Goal: Transaction & Acquisition: Obtain resource

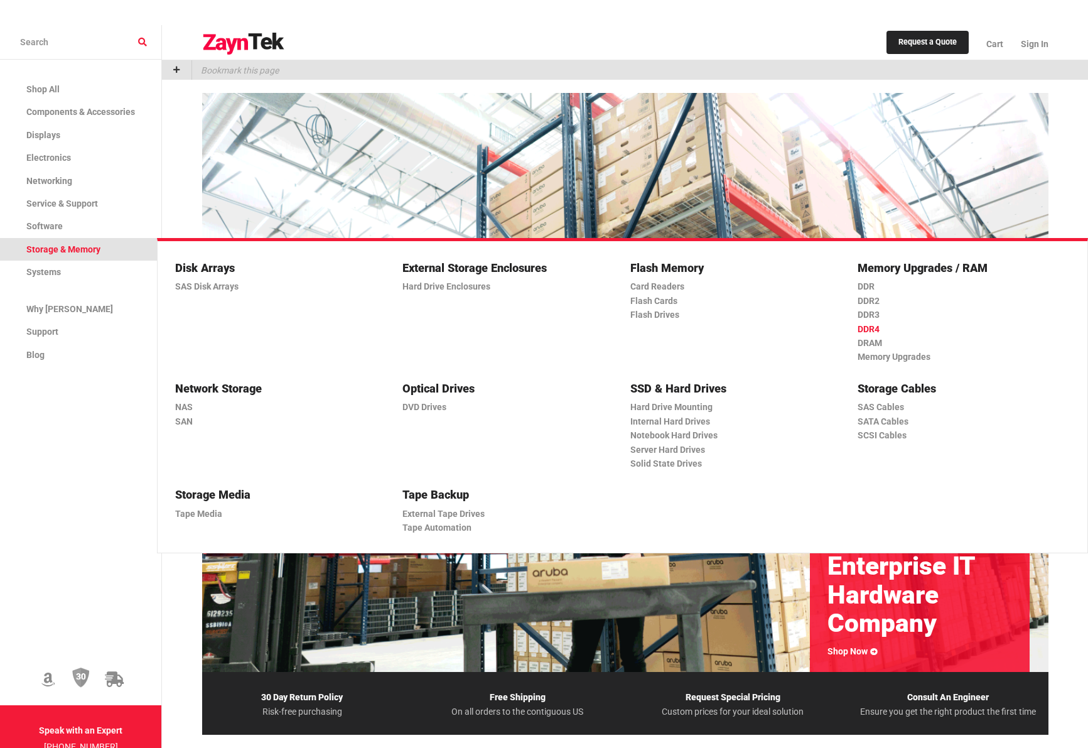
click at [876, 330] on link "DDR4" at bounding box center [959, 329] width 202 height 14
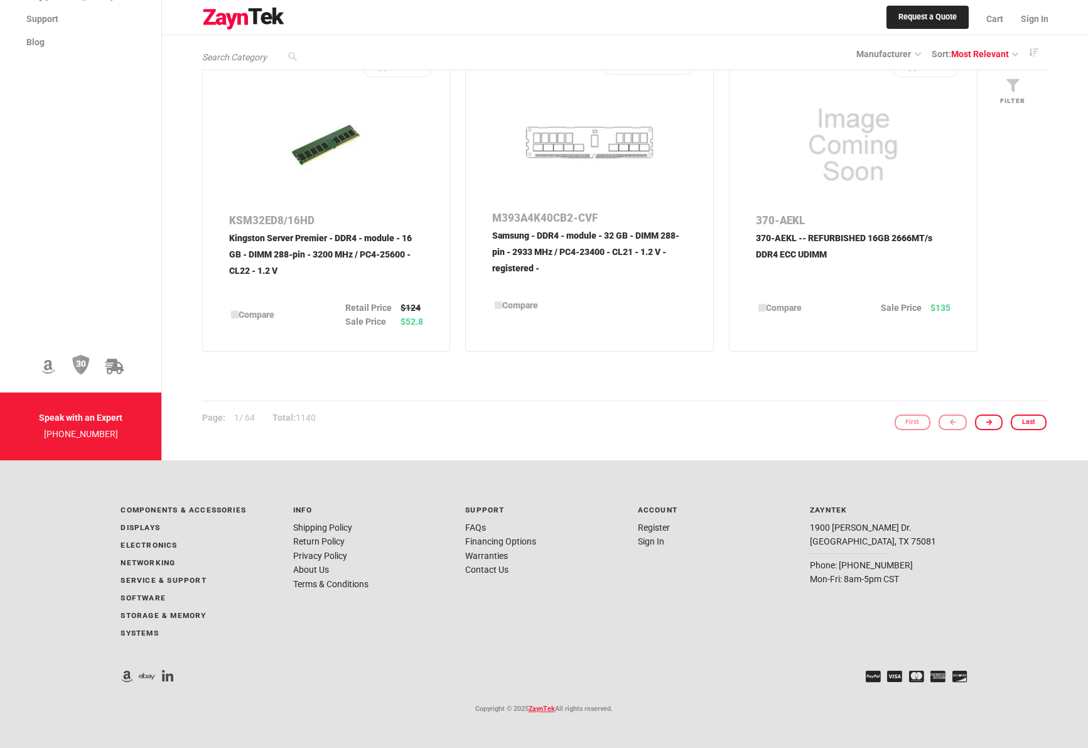
scroll to position [2058, 0]
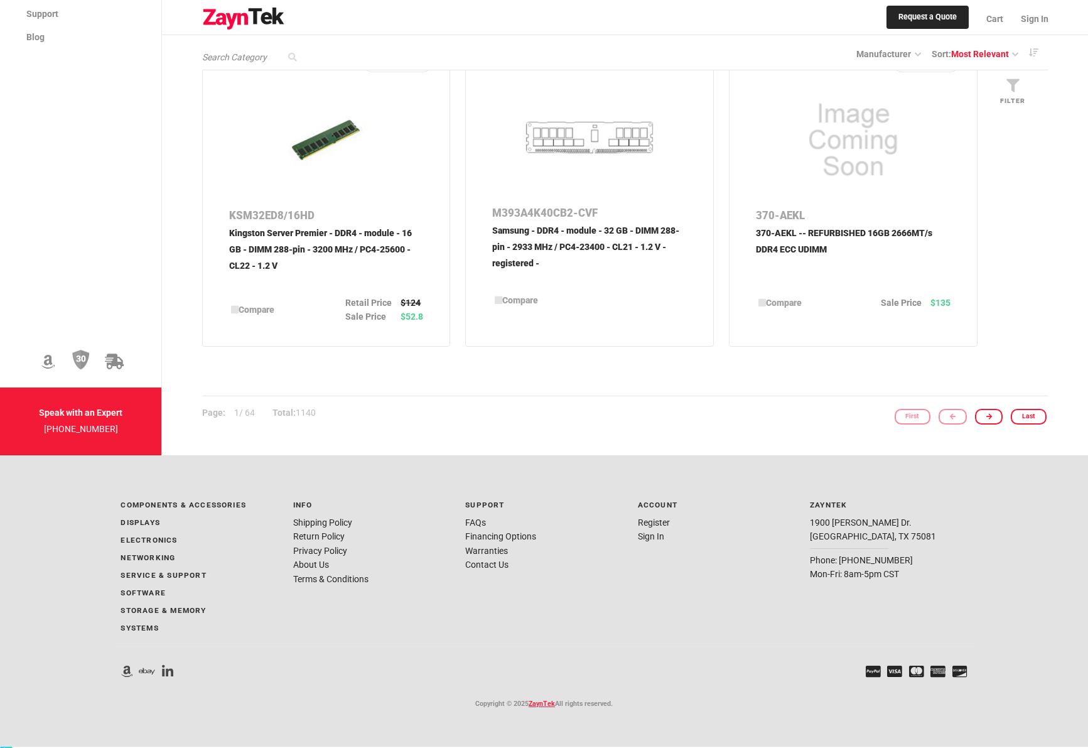
click at [499, 557] on li "Warranties" at bounding box center [543, 551] width 157 height 14
click at [502, 563] on link "Contact Us" at bounding box center [486, 565] width 43 height 10
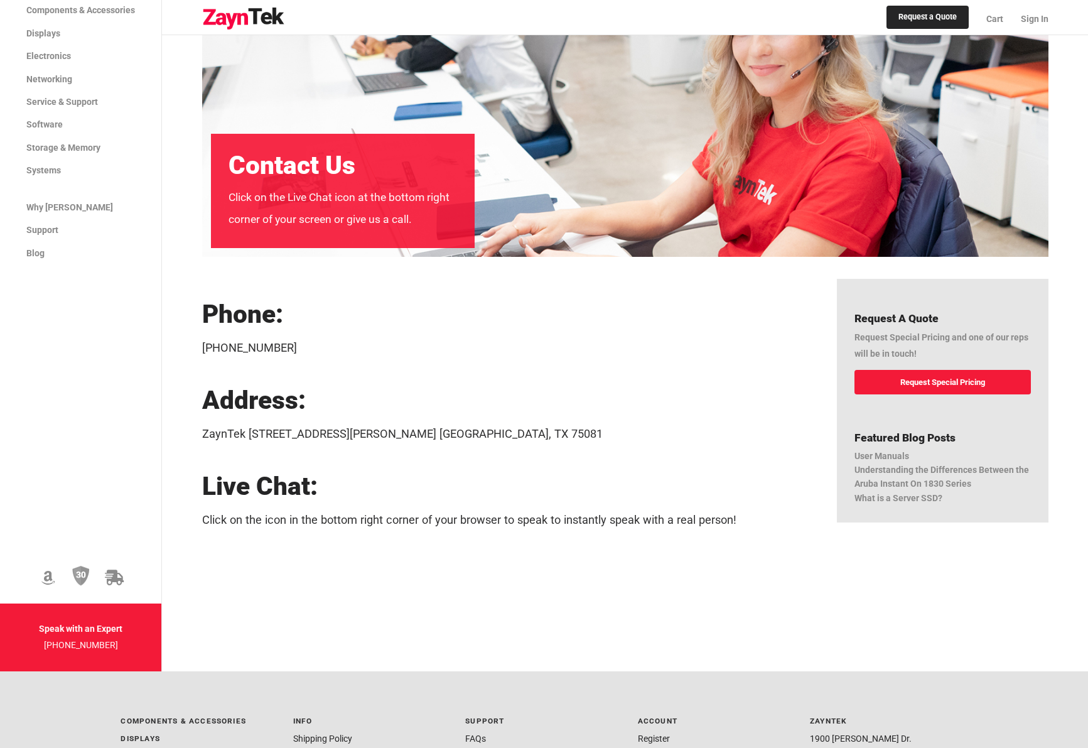
scroll to position [126, 0]
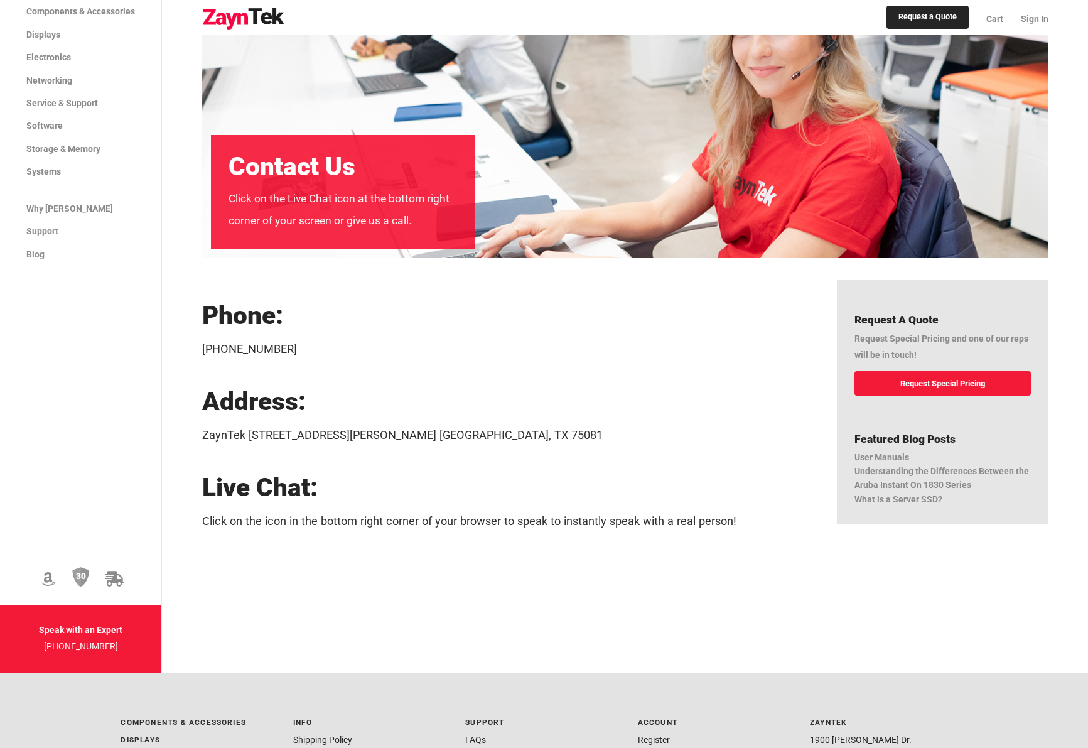
click at [895, 371] on link "Request Special Pricing" at bounding box center [943, 383] width 176 height 24
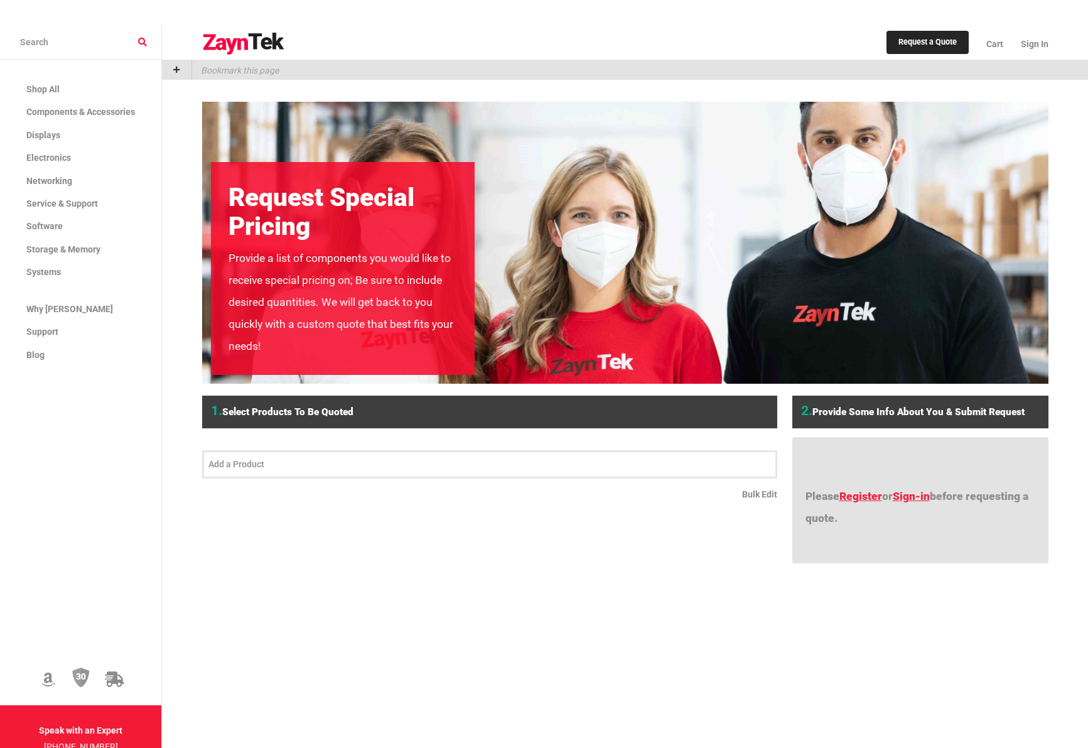
click at [504, 450] on div at bounding box center [489, 464] width 575 height 28
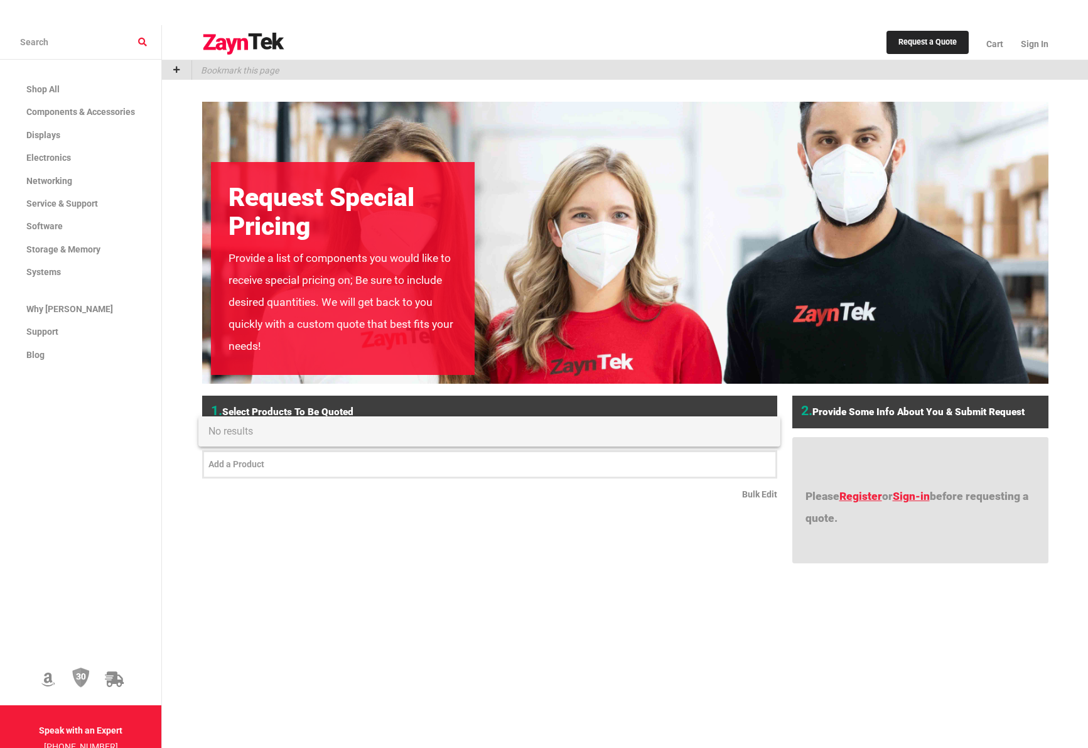
click at [497, 432] on span "No results" at bounding box center [489, 431] width 562 height 30
click at [521, 457] on input "text" at bounding box center [489, 465] width 563 height 16
click at [508, 457] on input "text" at bounding box center [489, 465] width 563 height 16
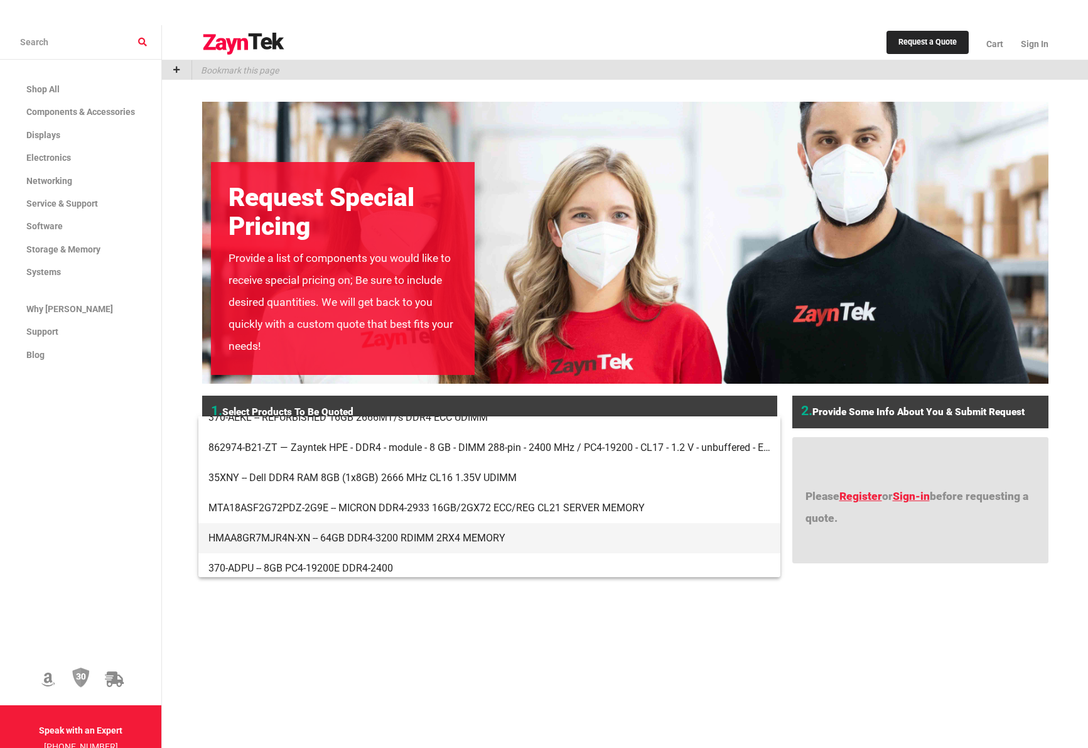
scroll to position [251, 0]
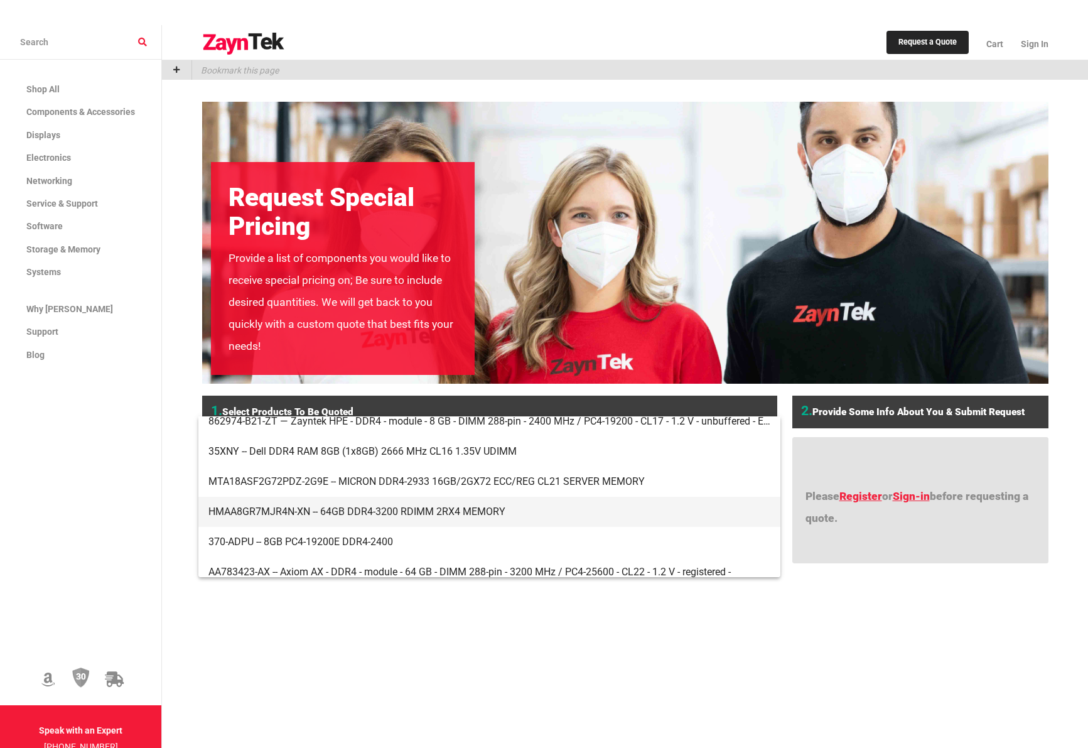
type input "ddr4"
click at [496, 519] on span "HMAA8GR7MJR4N-XN -- 64GB DDR4-3200 RDIMM 2RX4 MEMORY" at bounding box center [489, 512] width 562 height 30
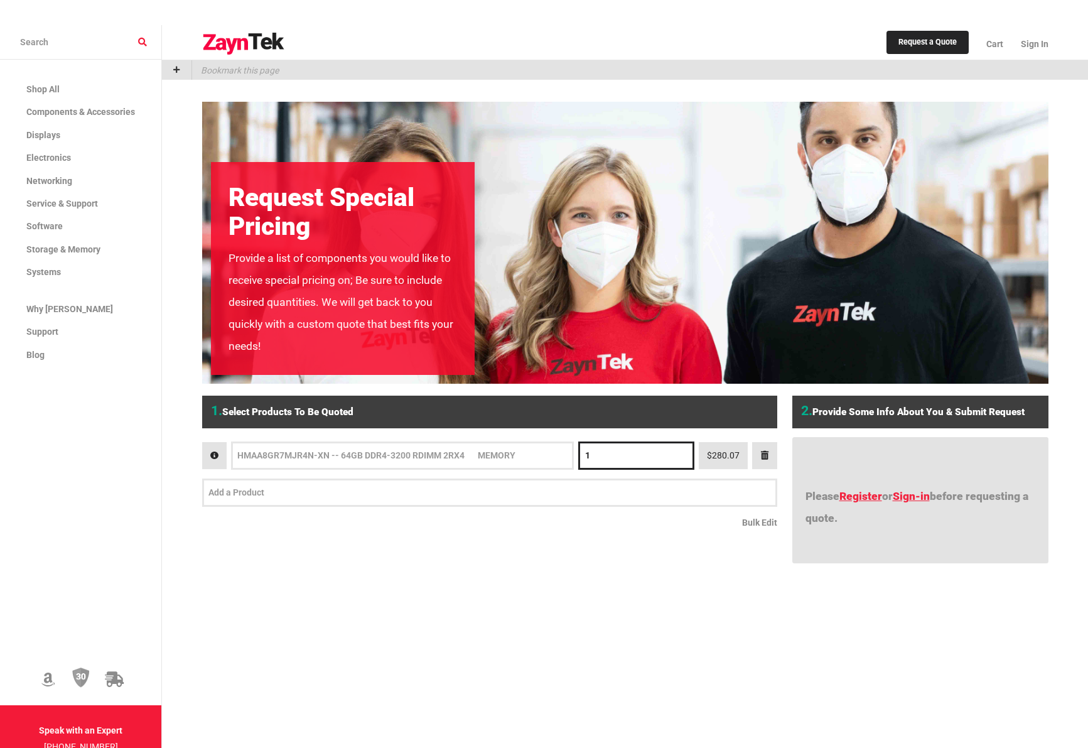
click at [638, 441] on input "1" at bounding box center [636, 455] width 116 height 28
type input "1000"
click at [634, 485] on input "text" at bounding box center [489, 493] width 563 height 16
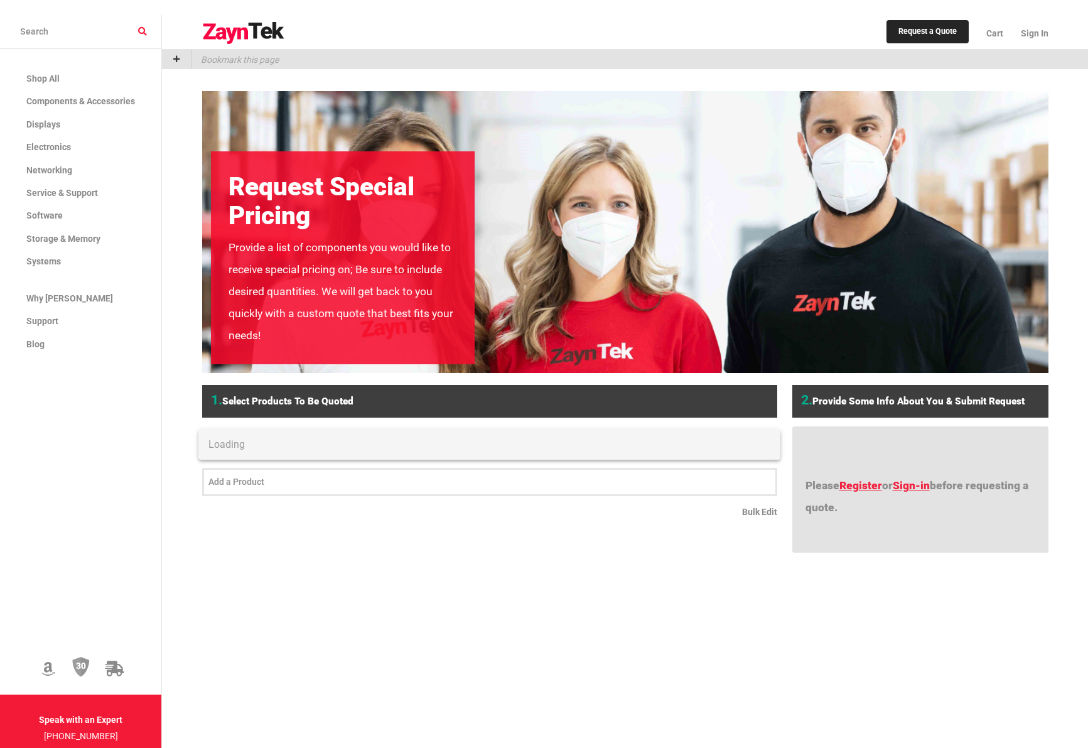
scroll to position [0, 0]
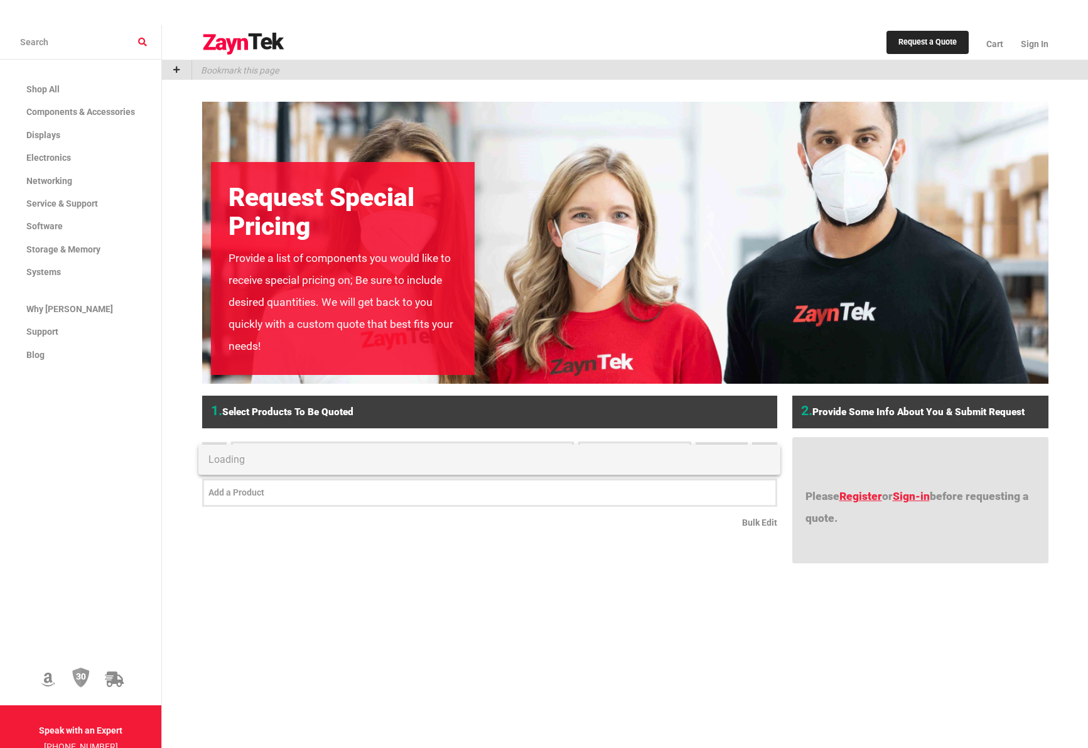
click at [468, 485] on input "text" at bounding box center [489, 493] width 563 height 16
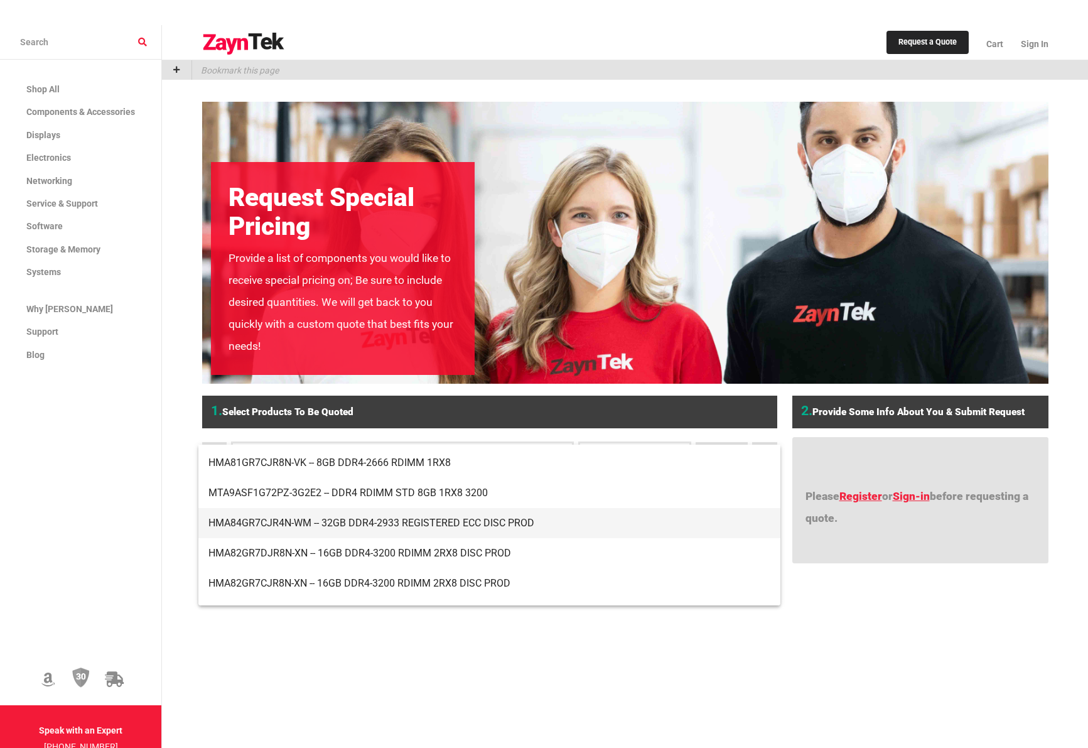
scroll to position [722, 0]
type input "ddr4"
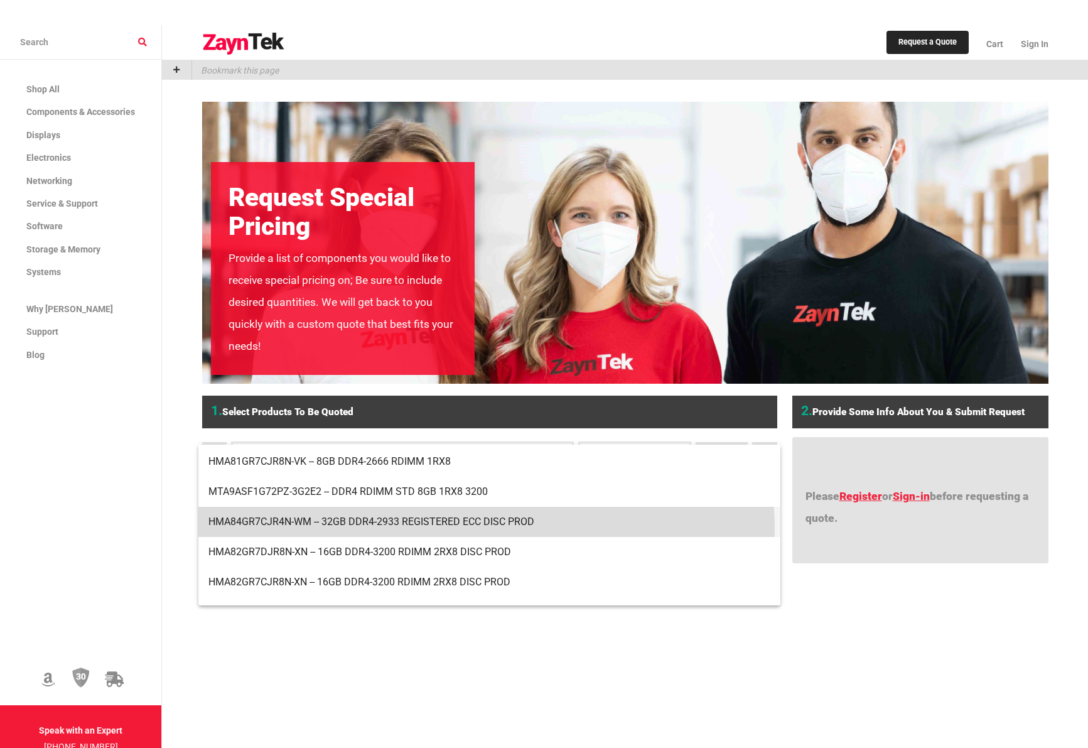
click at [399, 530] on span "HMA84GR7CJR4N-WM -- 32GB DDR4-2933 REGISTERED ECC DISC PROD" at bounding box center [489, 522] width 562 height 30
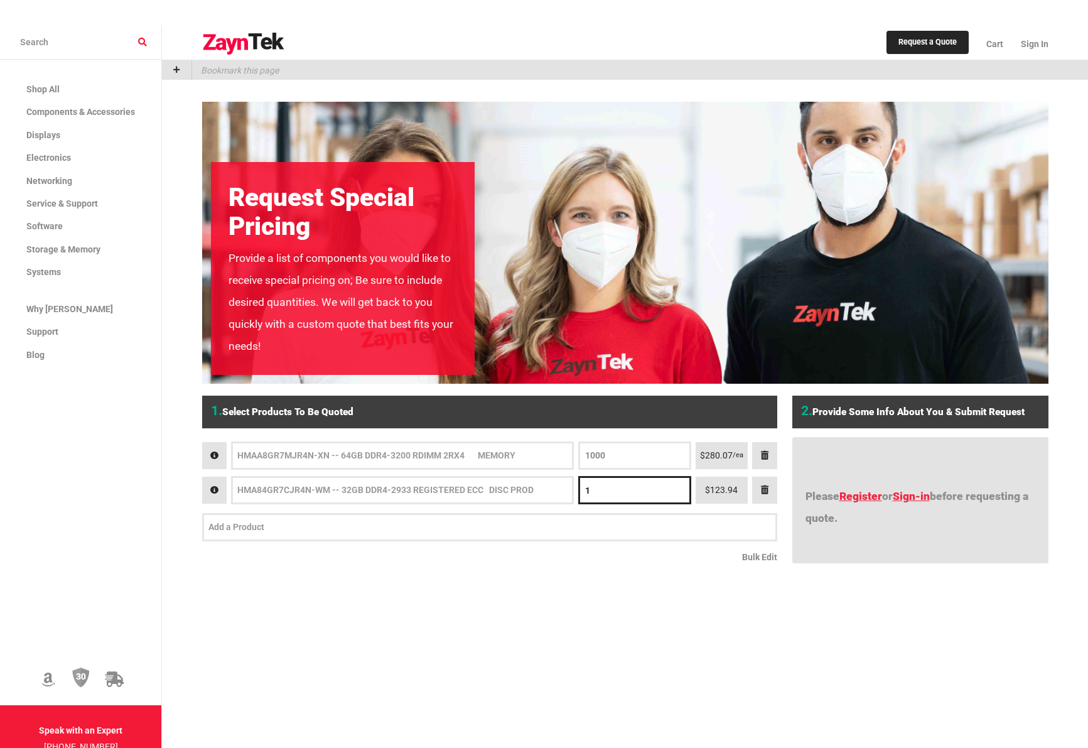
click at [644, 476] on input "1" at bounding box center [634, 490] width 112 height 28
type input "200"
click at [630, 543] on div "Request a Quote Cart Sign In Bookmark this page Request Special Pricing Provide…" at bounding box center [625, 399] width 926 height 748
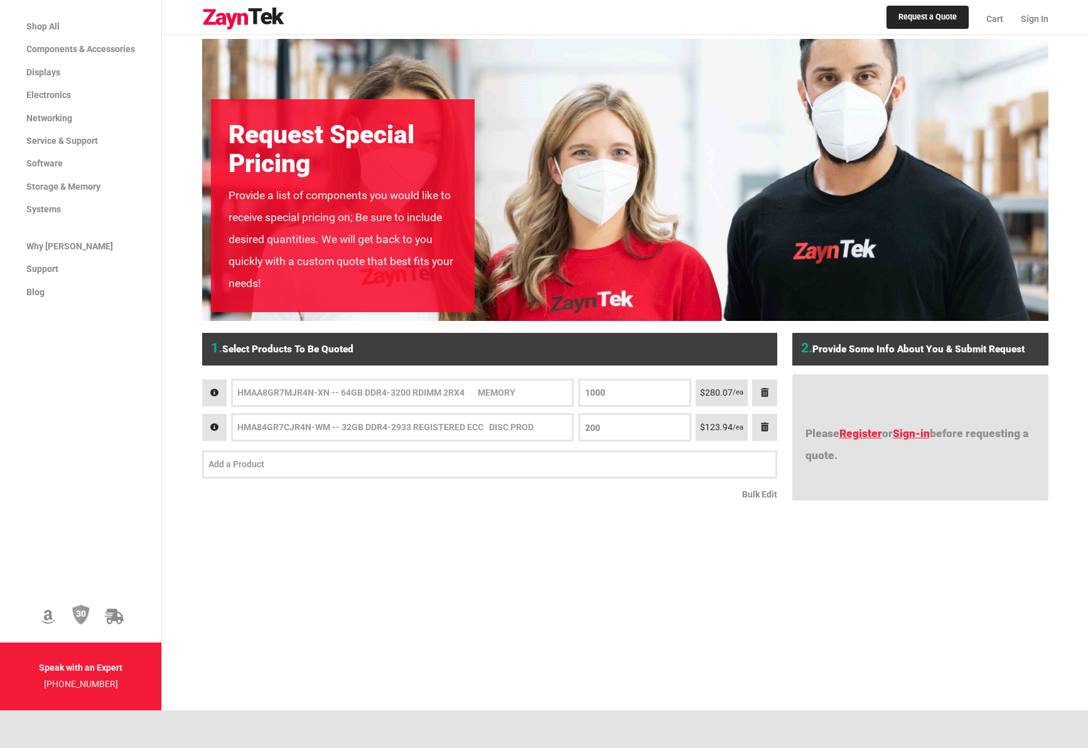
scroll to position [126, 0]
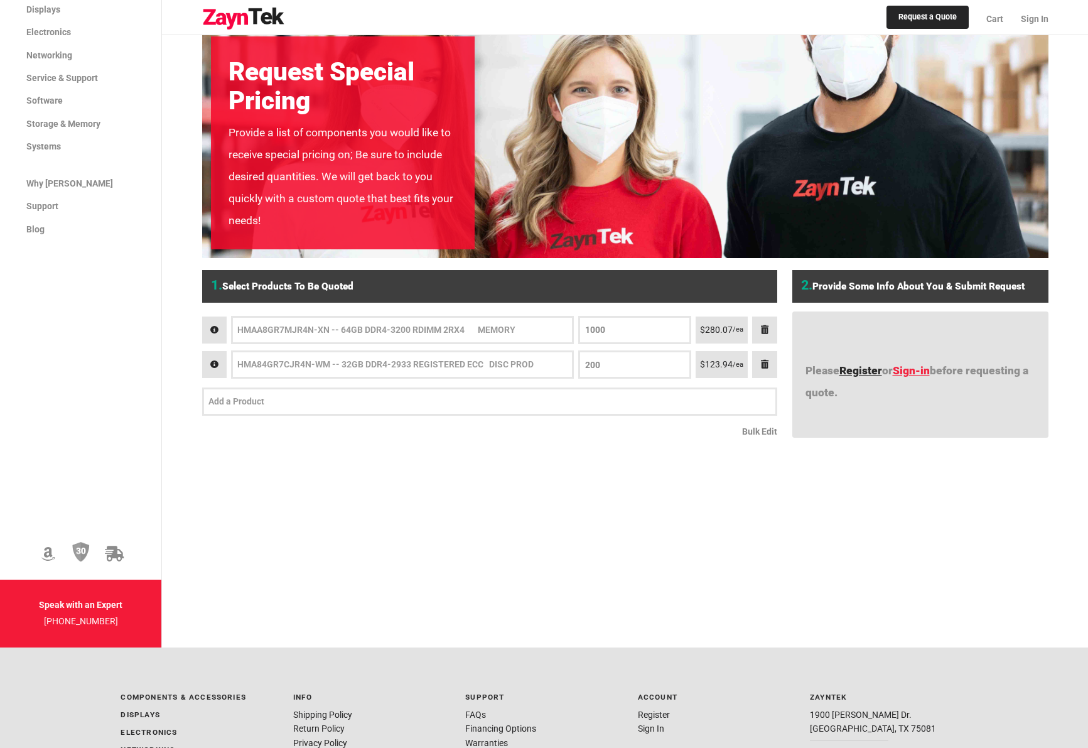
click at [870, 364] on link "Register" at bounding box center [861, 370] width 43 height 13
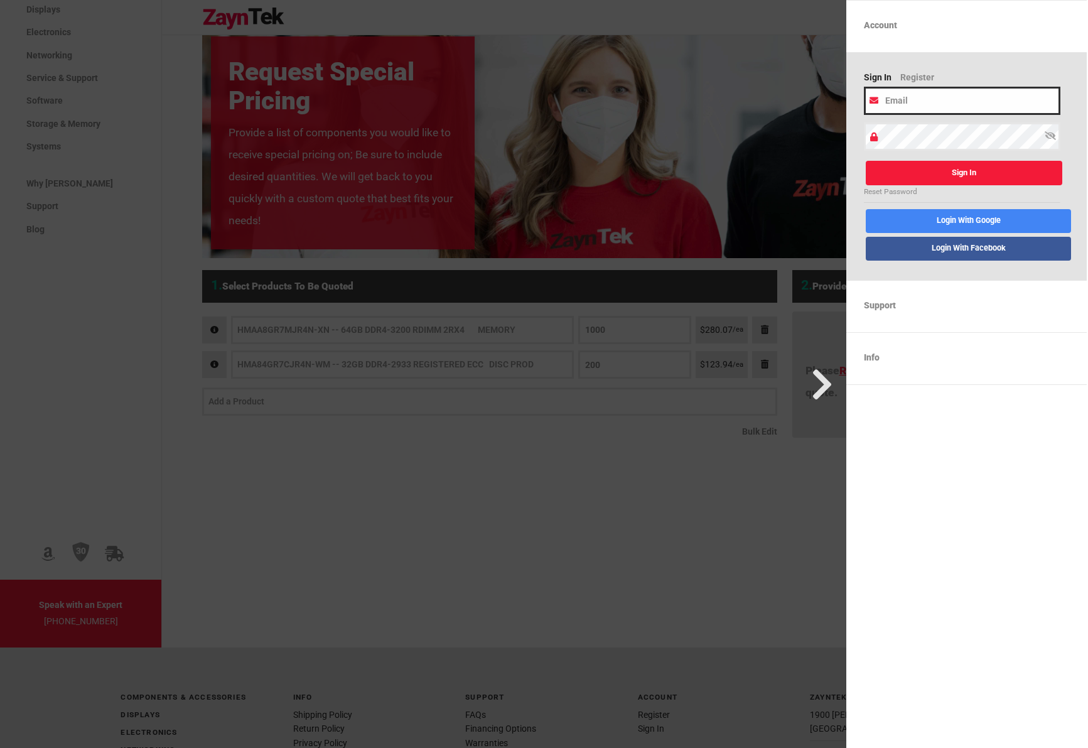
click at [950, 102] on input "email" at bounding box center [962, 101] width 197 height 28
click at [919, 75] on link "Register" at bounding box center [921, 78] width 43 height 16
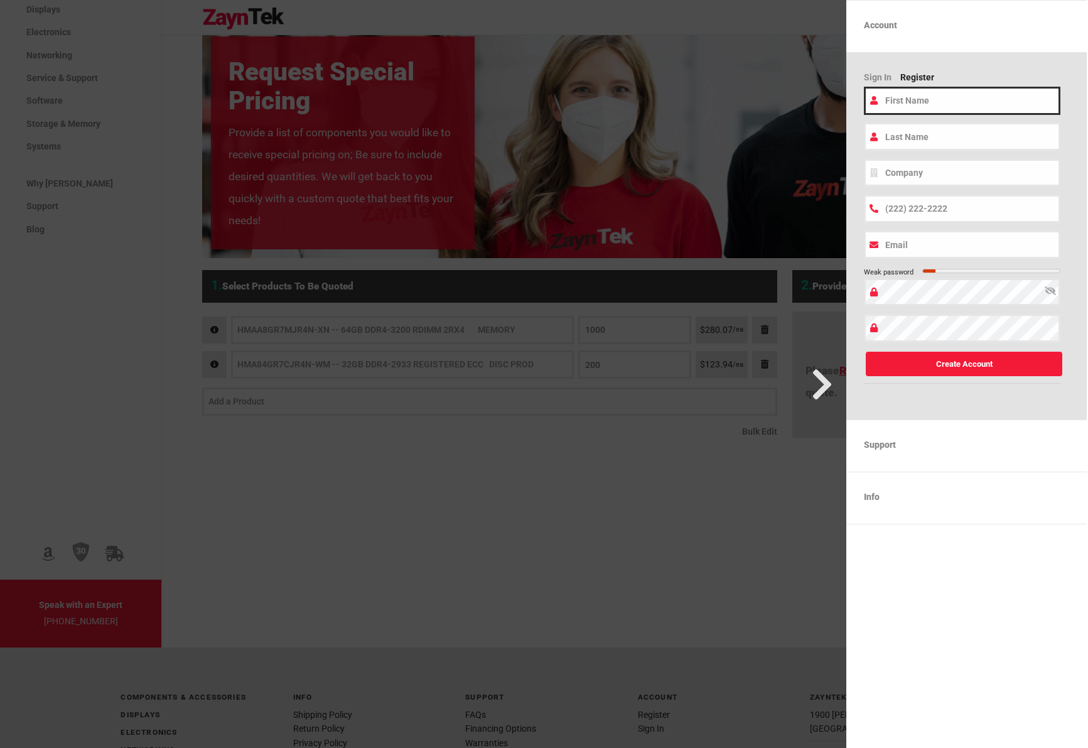
click at [919, 102] on input "text" at bounding box center [962, 101] width 197 height 28
type input "XUBIN"
click at [923, 131] on input "text" at bounding box center [962, 136] width 197 height 28
type input "LIU"
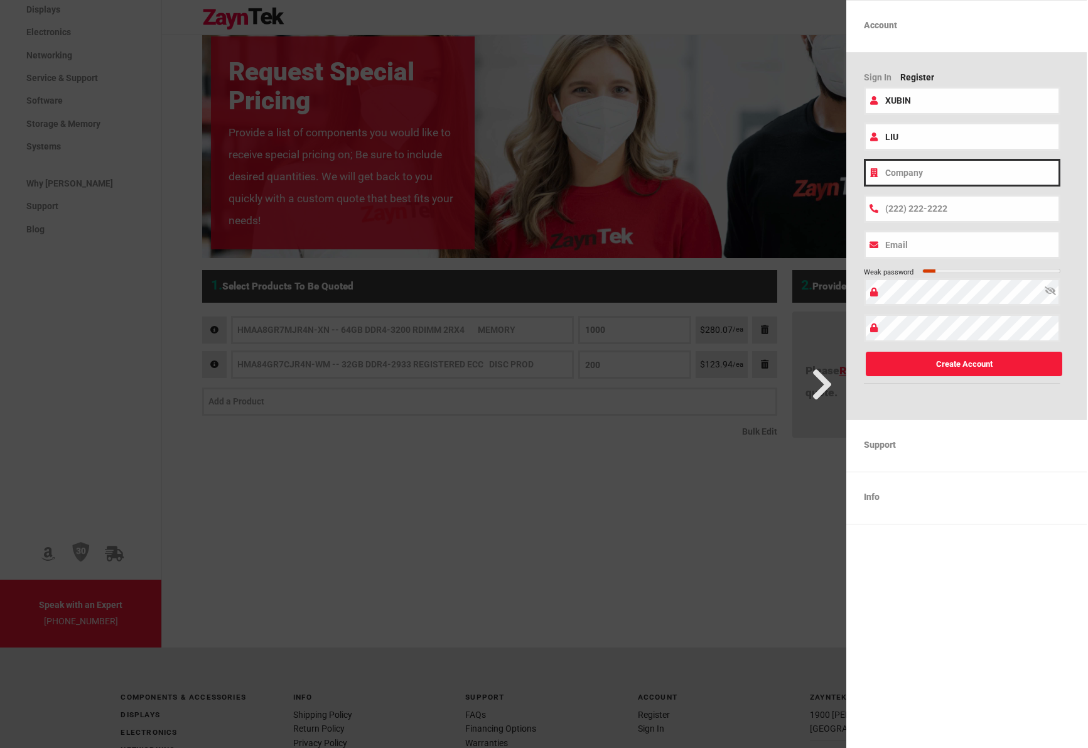
click at [926, 172] on input "text" at bounding box center [962, 173] width 197 height 28
type input "INTER POWER TECHNOLOGY"
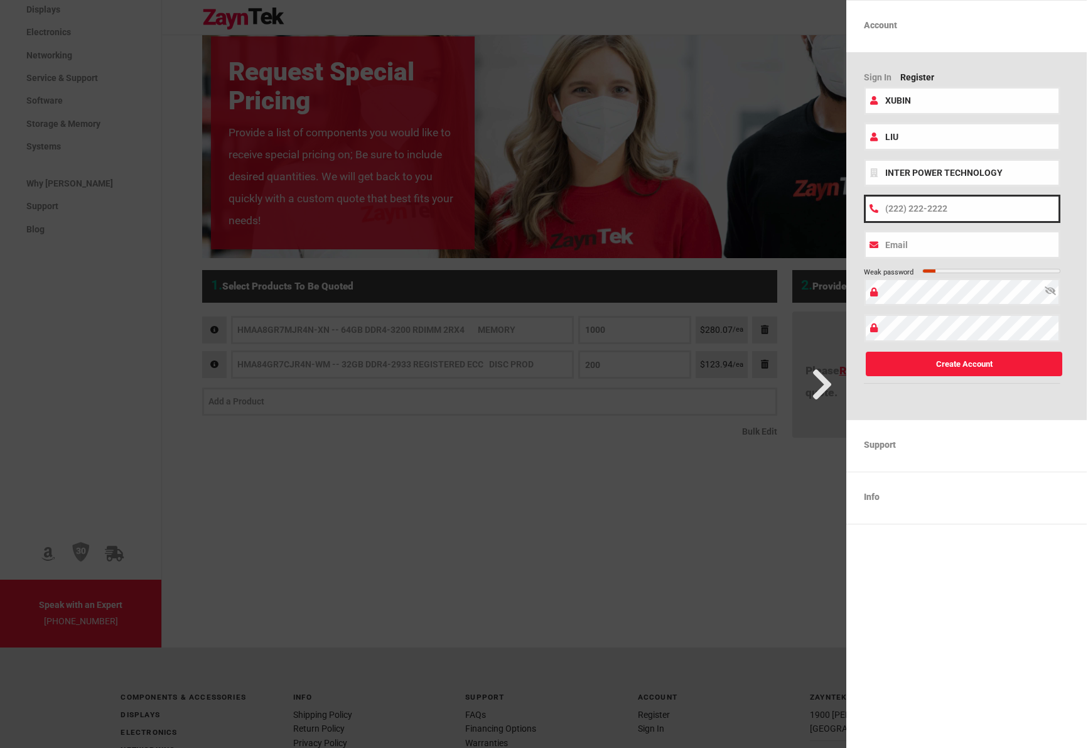
click at [926, 195] on input "text" at bounding box center [962, 209] width 197 height 28
type input "(6)"
type input "[PHONE_NUMBER]"
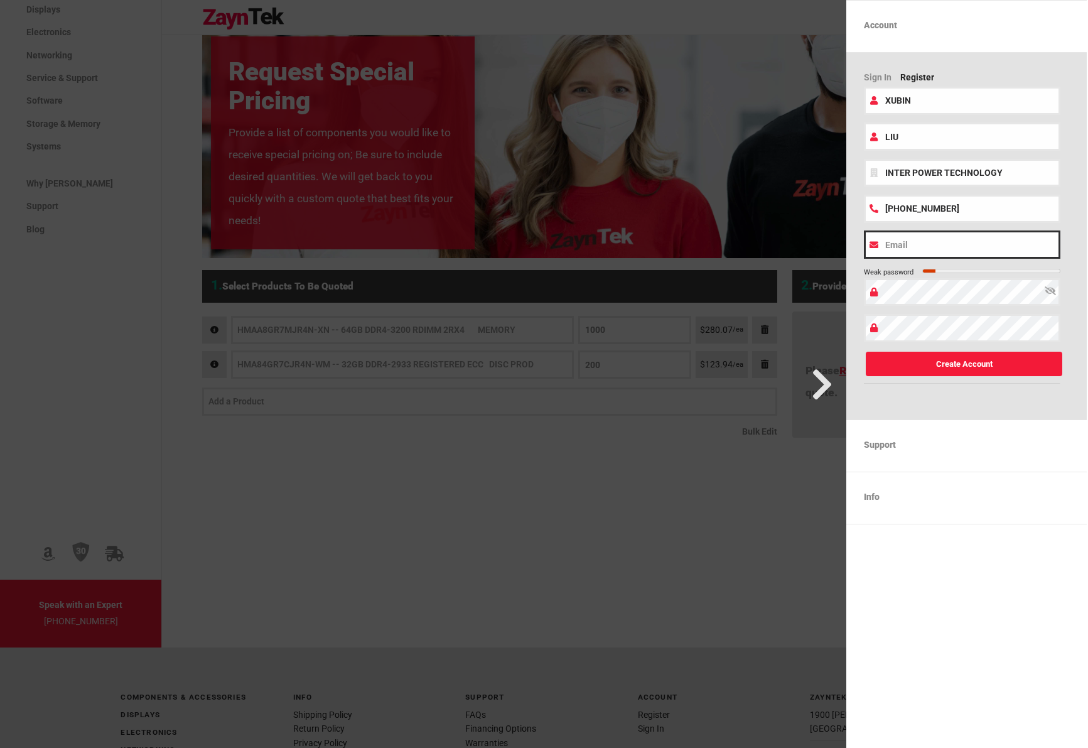
click at [928, 248] on input "email" at bounding box center [962, 244] width 197 height 28
type input "[PERSON_NAME][EMAIL_ADDRESS][DOMAIN_NAME]"
click at [948, 360] on button "Create Account" at bounding box center [964, 364] width 197 height 24
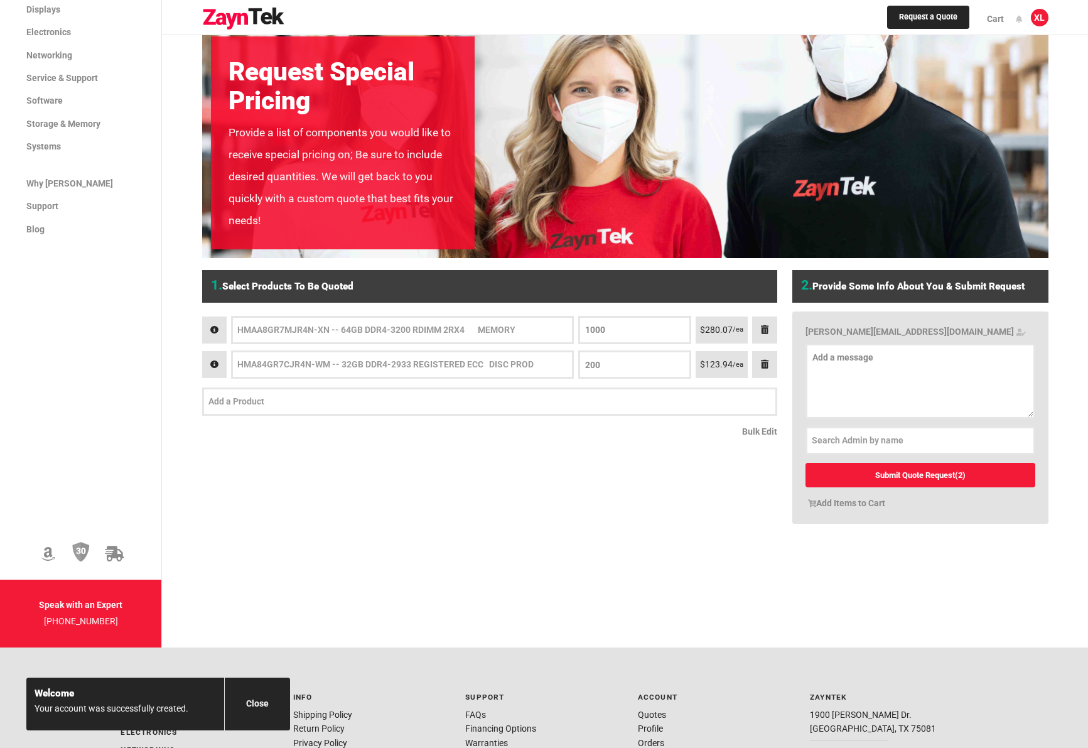
click at [884, 463] on link "Submit Quote Request (2)" at bounding box center [921, 475] width 230 height 24
